Goal: Task Accomplishment & Management: Manage account settings

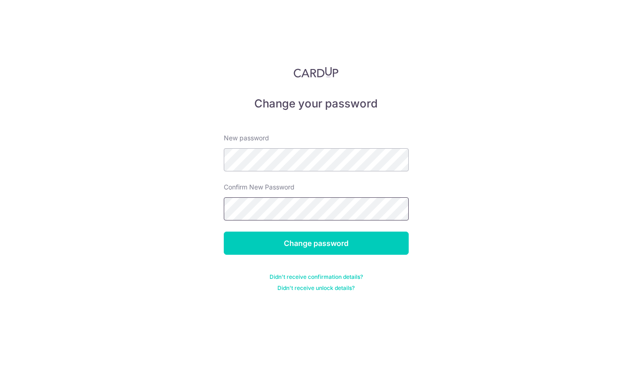
click at [224, 231] on input "Change password" at bounding box center [316, 242] width 185 height 23
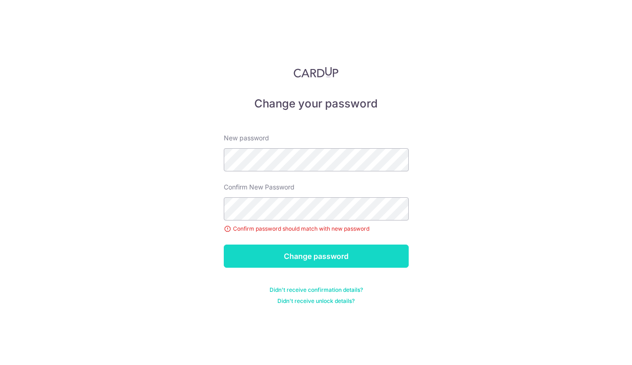
click at [324, 252] on input "Change password" at bounding box center [316, 255] width 185 height 23
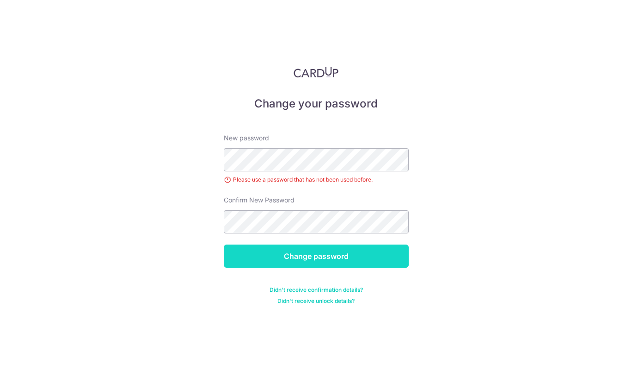
click at [352, 250] on input "Change password" at bounding box center [316, 255] width 185 height 23
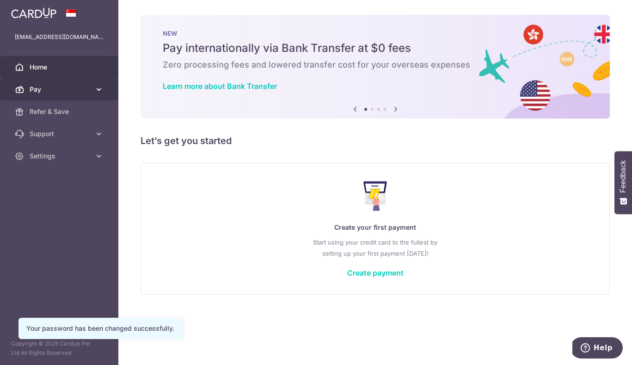
click at [62, 89] on span "Pay" at bounding box center [60, 89] width 61 height 9
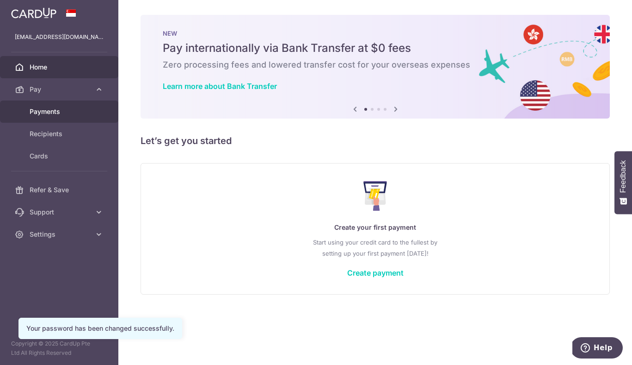
click at [61, 113] on span "Payments" at bounding box center [60, 111] width 61 height 9
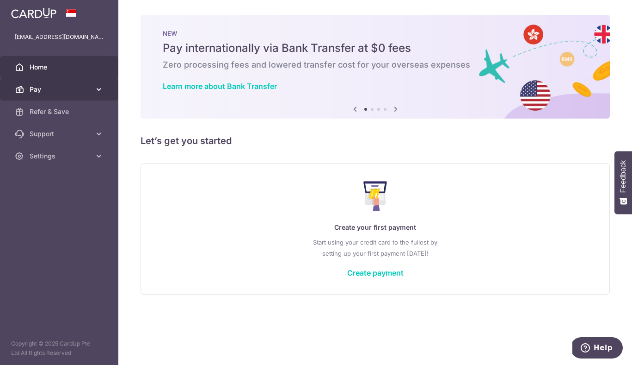
click at [96, 91] on icon at bounding box center [98, 89] width 9 height 9
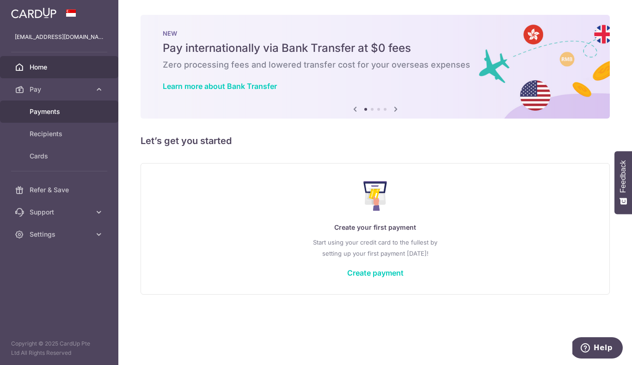
click at [59, 116] on span "Payments" at bounding box center [60, 111] width 61 height 9
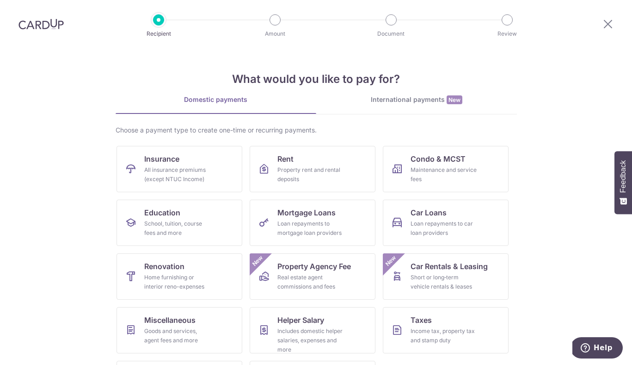
scroll to position [50, 0]
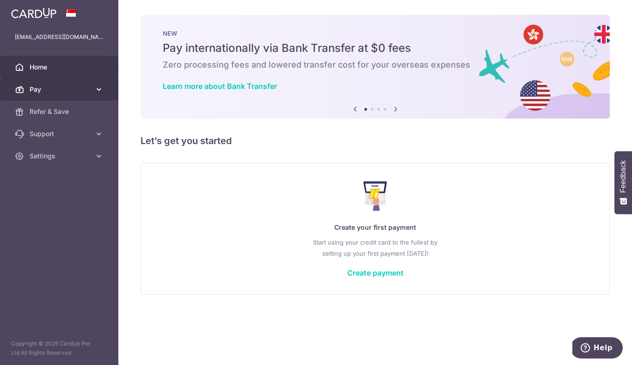
click at [93, 89] on link "Pay" at bounding box center [59, 89] width 118 height 22
click at [35, 88] on span "Pay" at bounding box center [60, 89] width 61 height 9
click at [63, 57] on link "Home" at bounding box center [59, 67] width 118 height 22
click at [59, 87] on span "Pay" at bounding box center [60, 89] width 61 height 9
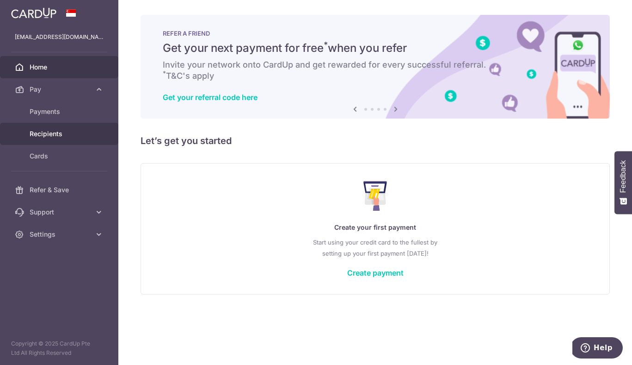
click at [52, 134] on span "Recipients" at bounding box center [60, 133] width 61 height 9
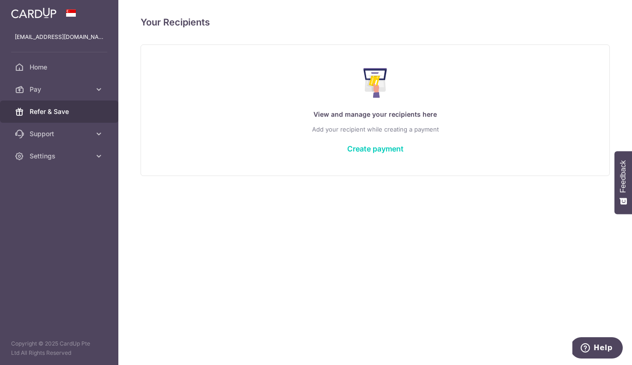
click at [55, 111] on span "Refer & Save" at bounding box center [60, 111] width 61 height 9
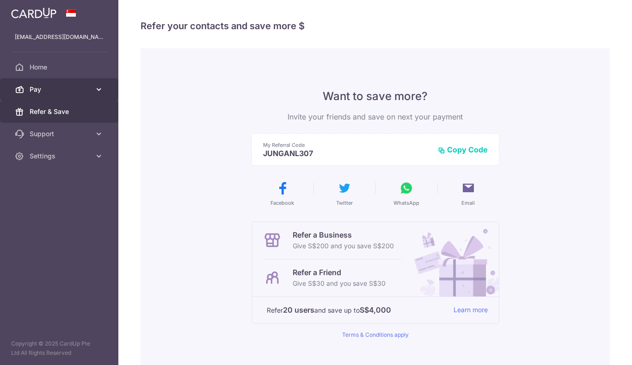
click at [59, 94] on link "Pay" at bounding box center [59, 89] width 118 height 22
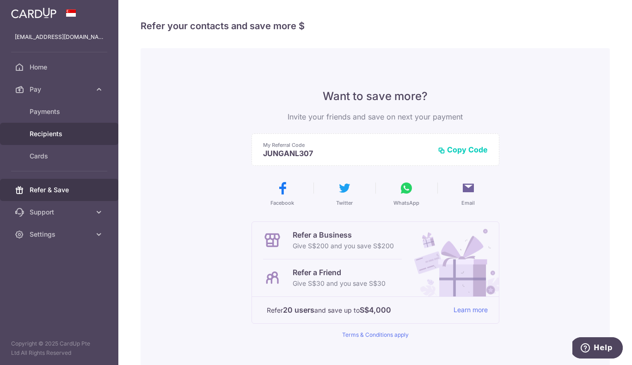
click at [58, 131] on span "Recipients" at bounding box center [60, 133] width 61 height 9
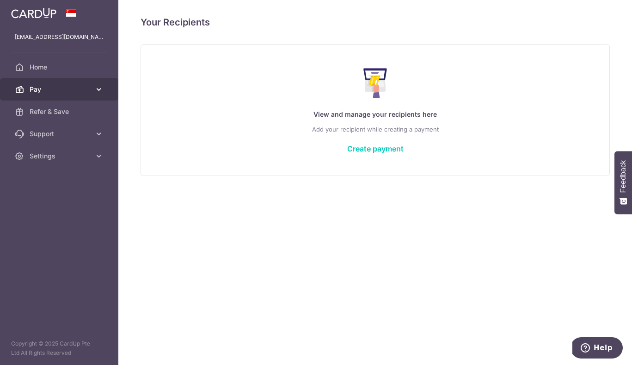
click at [104, 93] on link "Pay" at bounding box center [59, 89] width 118 height 22
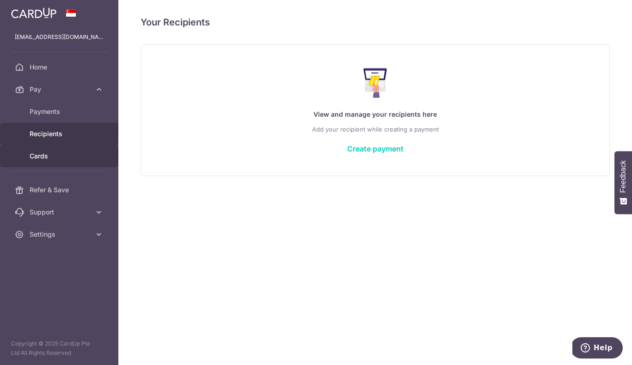
click at [43, 157] on span "Cards" at bounding box center [60, 155] width 61 height 9
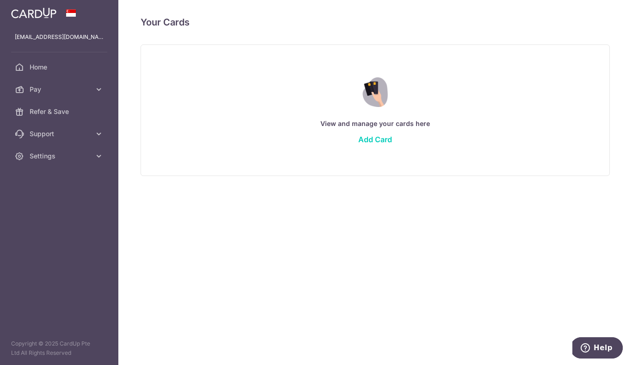
click at [385, 133] on div "View and manage your cards here Add Card" at bounding box center [375, 110] width 446 height 80
click at [386, 140] on link "Add Card" at bounding box center [376, 139] width 34 height 9
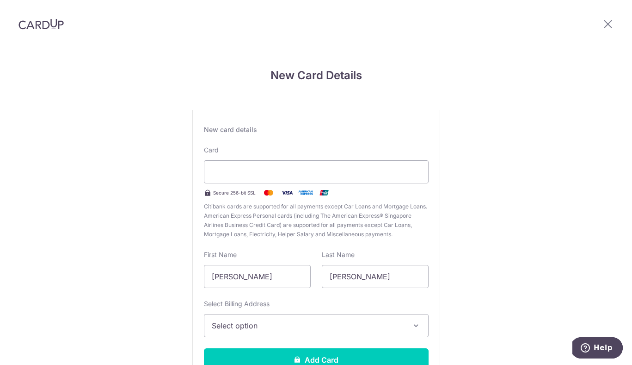
click at [412, 328] on icon "button" at bounding box center [416, 325] width 9 height 9
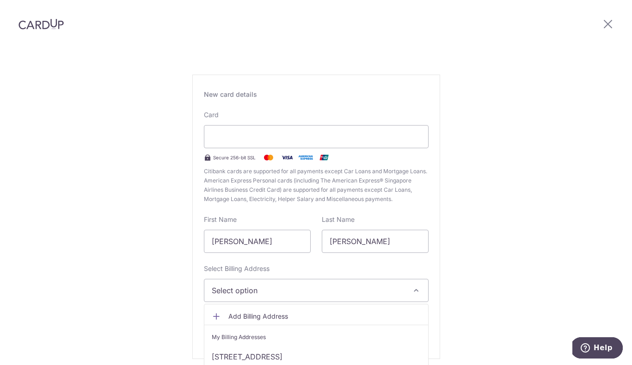
scroll to position [73, 0]
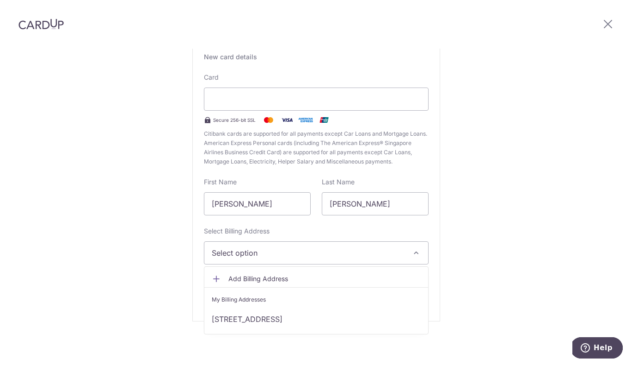
drag, startPoint x: 503, startPoint y: 218, endPoint x: 497, endPoint y: 215, distance: 6.4
click at [502, 218] on div "New Card Details New card details Card Secure 256-bit SSL Citibank cards are su…" at bounding box center [316, 170] width 632 height 389
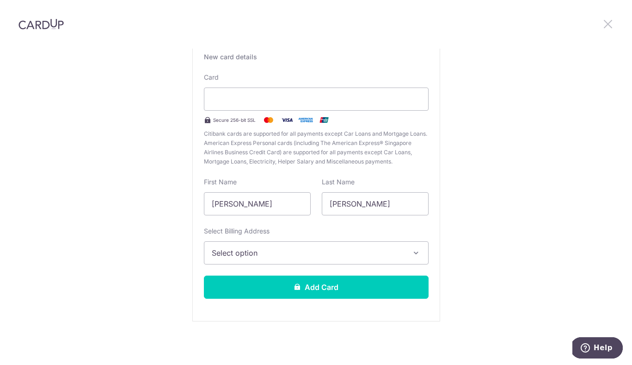
drag, startPoint x: 608, startPoint y: 26, endPoint x: 550, endPoint y: 56, distance: 65.8
click at [608, 25] on icon at bounding box center [608, 24] width 11 height 12
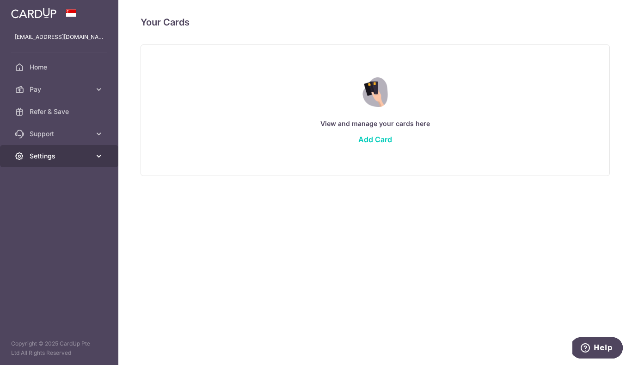
click at [91, 159] on link "Settings" at bounding box center [59, 156] width 118 height 22
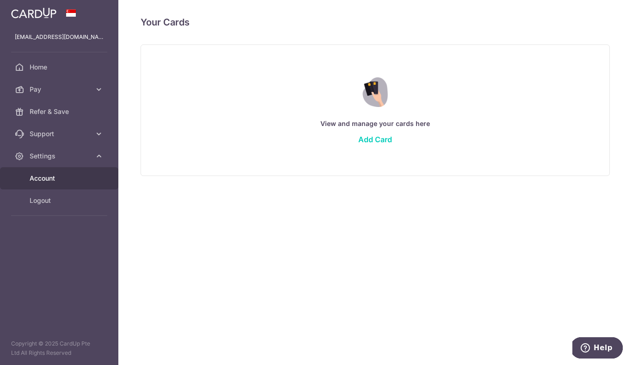
click at [78, 179] on span "Account" at bounding box center [60, 177] width 61 height 9
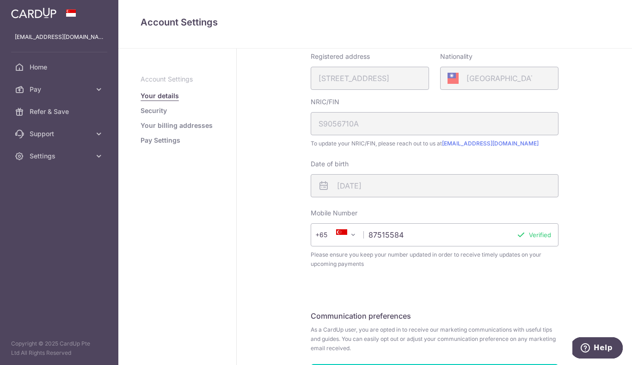
scroll to position [177, 0]
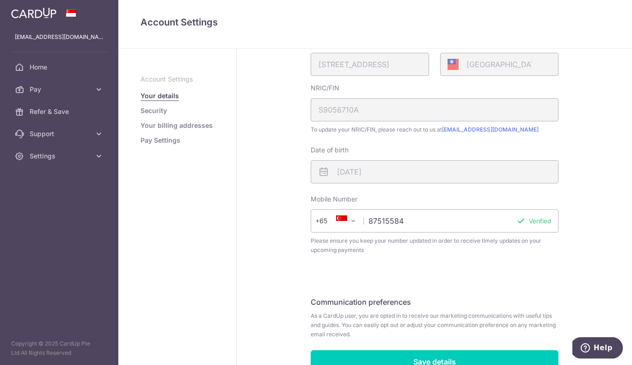
click at [170, 108] on li "Security" at bounding box center [178, 110] width 74 height 9
click at [155, 110] on link "Security" at bounding box center [154, 110] width 26 height 9
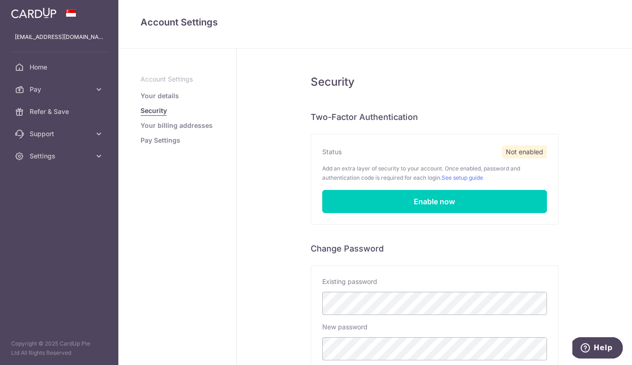
click at [195, 124] on link "Your billing addresses" at bounding box center [177, 125] width 72 height 9
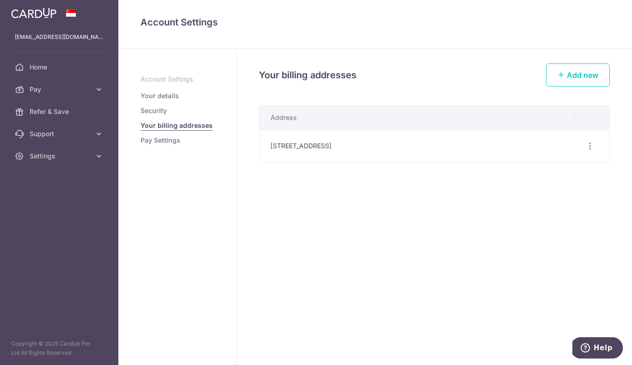
click at [171, 140] on link "Pay Settings" at bounding box center [161, 140] width 40 height 9
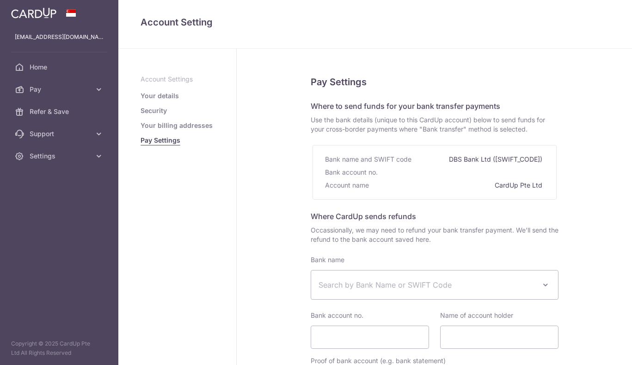
select select
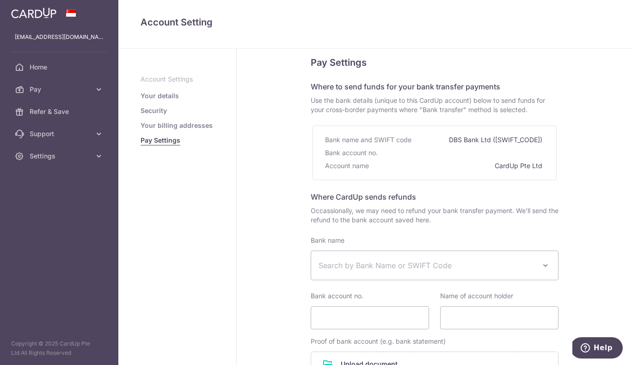
scroll to position [34, 0]
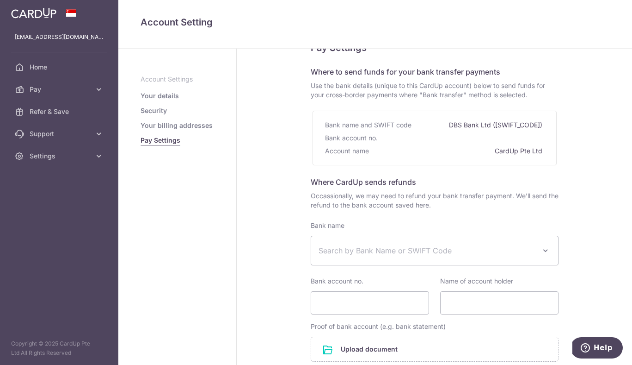
click at [185, 81] on p "Account Settings" at bounding box center [178, 78] width 74 height 9
click at [171, 95] on link "Your details" at bounding box center [160, 95] width 38 height 9
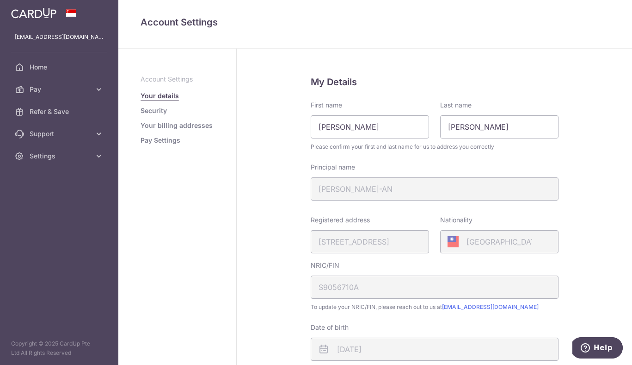
click at [159, 111] on link "Security" at bounding box center [154, 110] width 26 height 9
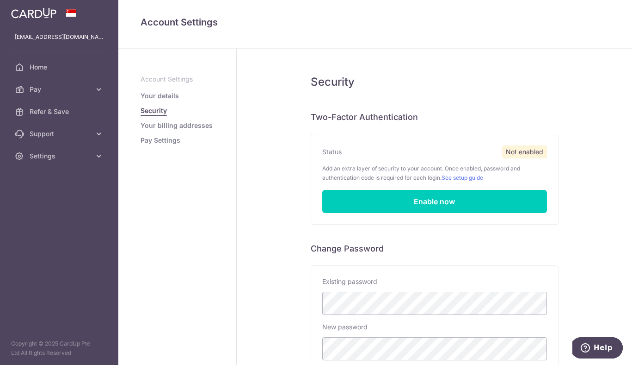
scroll to position [158, 0]
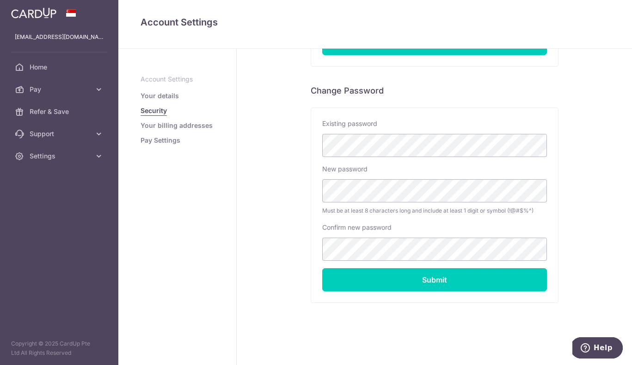
click at [206, 125] on link "Your billing addresses" at bounding box center [177, 125] width 72 height 9
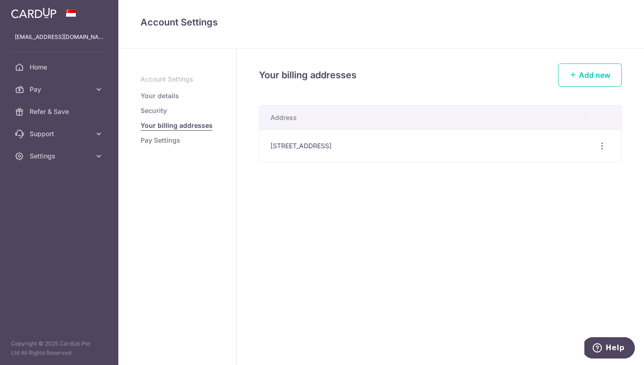
click at [169, 95] on link "Your details" at bounding box center [160, 95] width 38 height 9
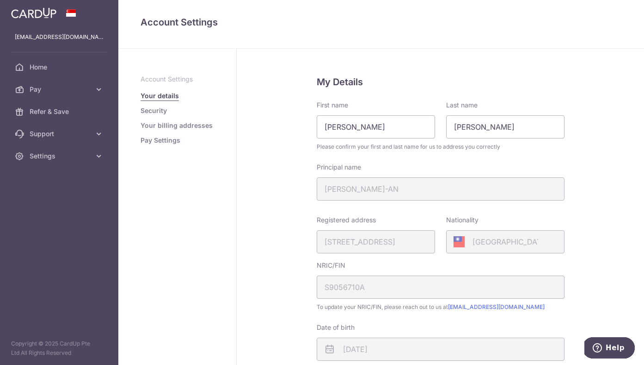
click at [163, 112] on link "Security" at bounding box center [154, 110] width 26 height 9
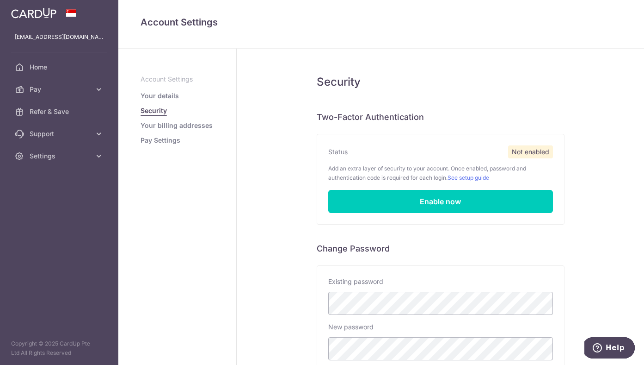
scroll to position [158, 0]
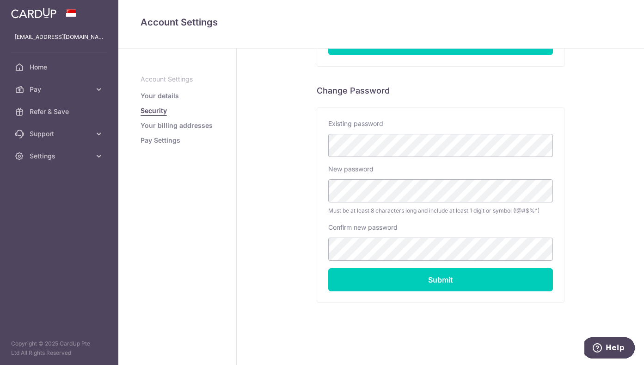
click at [193, 125] on link "Your billing addresses" at bounding box center [177, 125] width 72 height 9
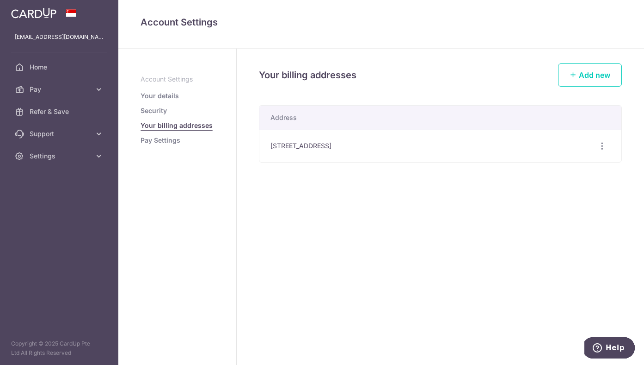
click at [169, 138] on link "Pay Settings" at bounding box center [161, 140] width 40 height 9
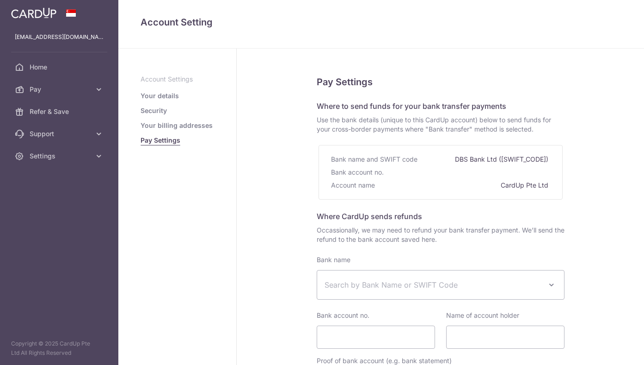
select select
click at [71, 15] on span at bounding box center [71, 12] width 11 height 7
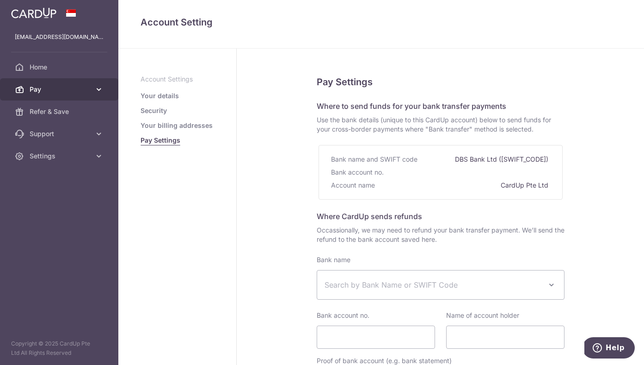
click at [88, 85] on span "Pay" at bounding box center [60, 89] width 61 height 9
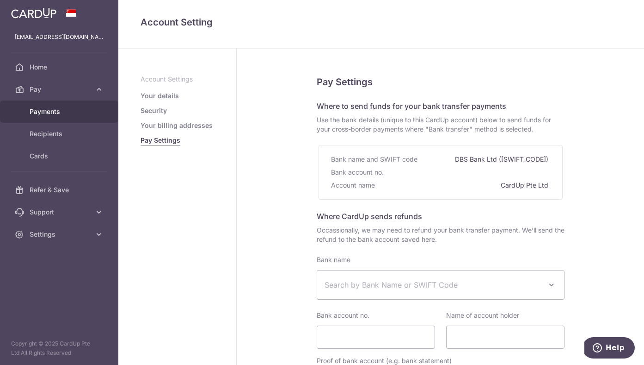
click at [53, 109] on span "Payments" at bounding box center [60, 111] width 61 height 9
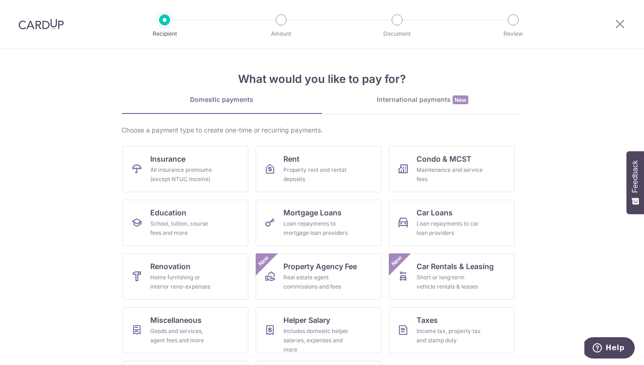
click at [284, 17] on div at bounding box center [281, 19] width 11 height 11
click at [395, 105] on link "International payments New" at bounding box center [422, 104] width 201 height 19
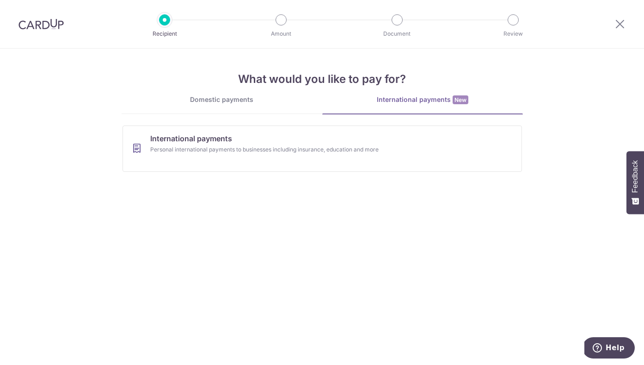
click at [245, 101] on div "Domestic payments" at bounding box center [222, 99] width 201 height 9
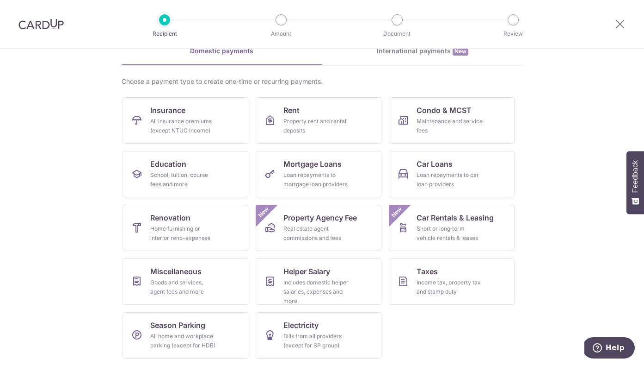
scroll to position [50, 0]
